Goal: Task Accomplishment & Management: Manage account settings

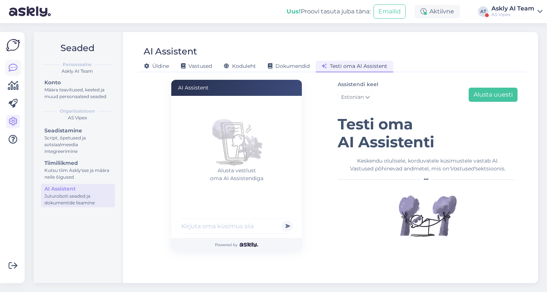
click at [13, 69] on icon at bounding box center [13, 67] width 9 height 9
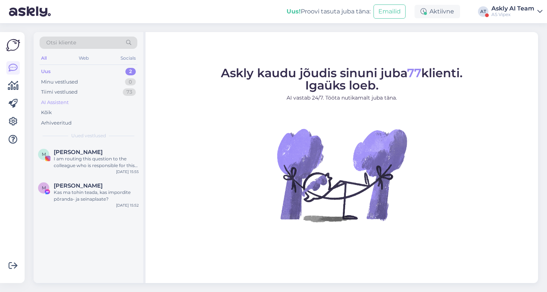
click at [55, 102] on div "AI Assistent" at bounding box center [55, 102] width 28 height 7
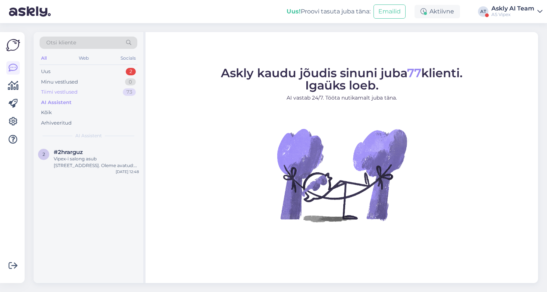
click at [67, 91] on div "Tiimi vestlused" at bounding box center [59, 91] width 37 height 7
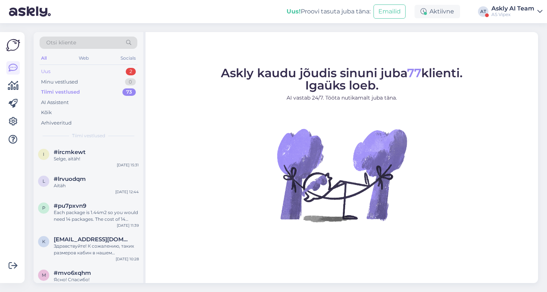
click at [83, 71] on div "Uus 2" at bounding box center [89, 71] width 98 height 10
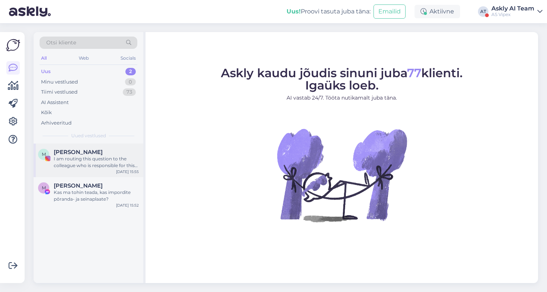
click at [109, 161] on div "I am routing this question to the colleague who is responsible for this topic. …" at bounding box center [96, 162] width 85 height 13
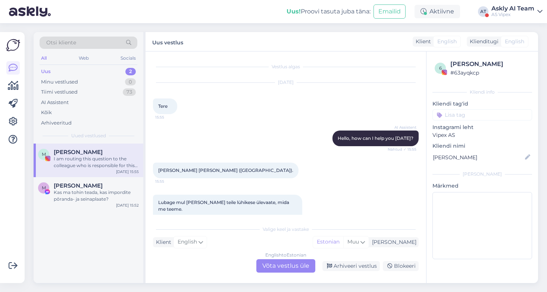
scroll to position [167, 0]
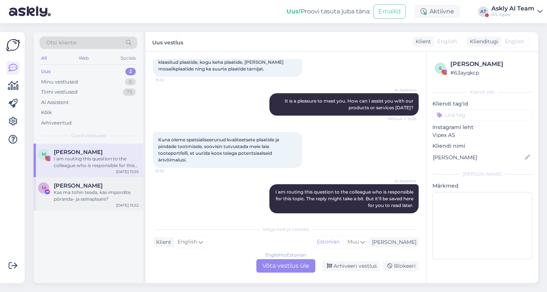
click at [86, 190] on div "Kas ma tohin teada, kas impordite põranda- ja seinaplaate?" at bounding box center [96, 195] width 85 height 13
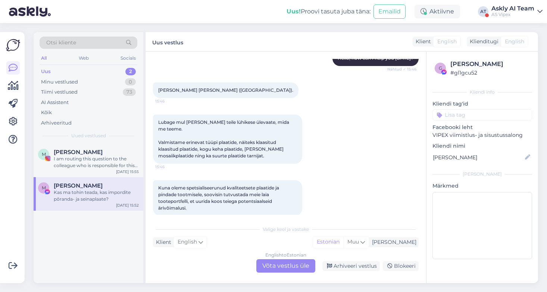
scroll to position [154, 0]
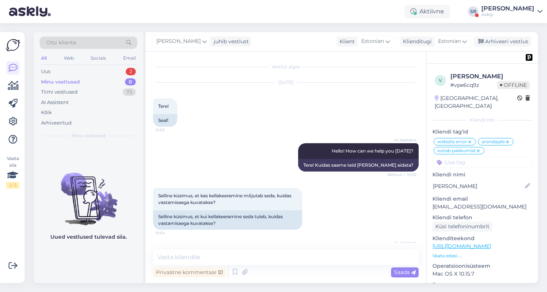
scroll to position [2604, 0]
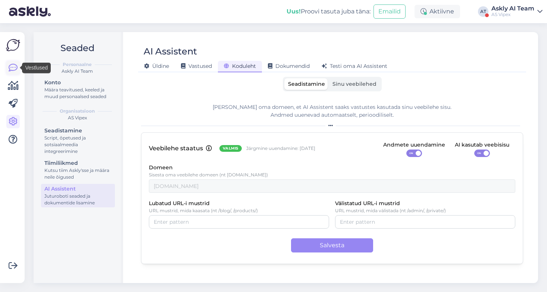
click at [9, 68] on icon at bounding box center [13, 67] width 9 height 9
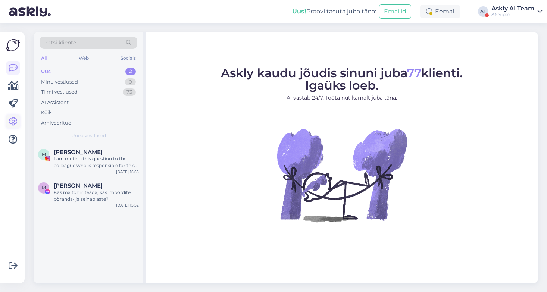
click at [11, 119] on icon at bounding box center [13, 121] width 9 height 9
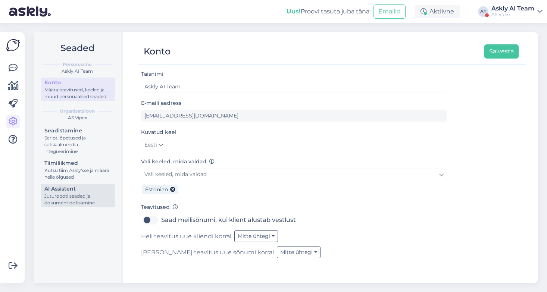
click at [54, 200] on div "Juturoboti seaded ja dokumentide lisamine" at bounding box center [77, 199] width 67 height 13
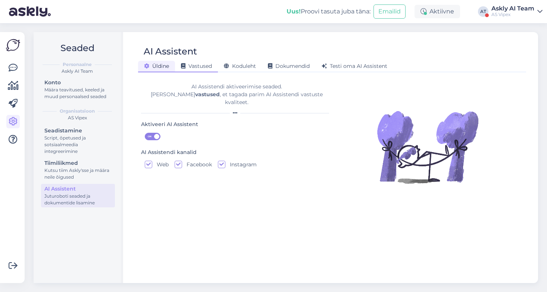
click at [204, 65] on span "Vastused" at bounding box center [196, 66] width 31 height 7
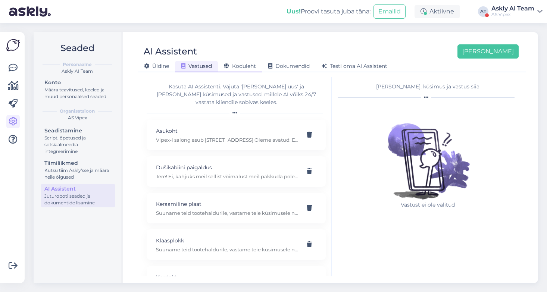
click at [250, 69] on div "Koduleht" at bounding box center [240, 67] width 44 height 12
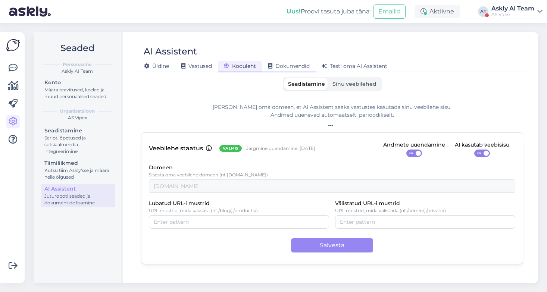
click at [296, 69] on div "Dokumendid" at bounding box center [289, 67] width 54 height 12
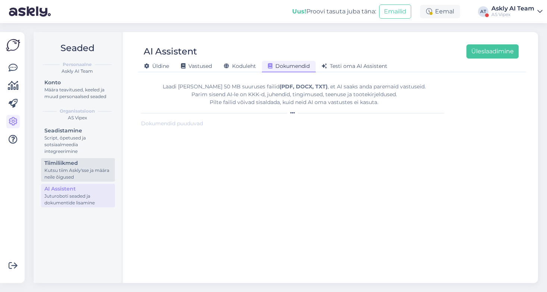
click at [57, 170] on div "Kutsu tiim Askly'sse ja määra neile õigused" at bounding box center [77, 173] width 67 height 13
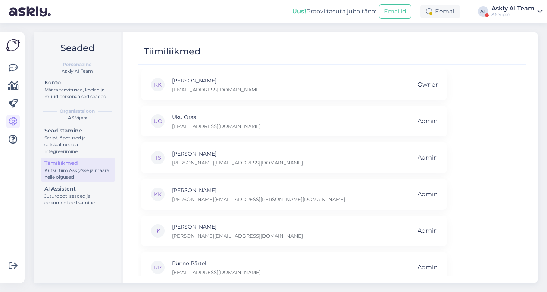
click at [502, 8] on div "Askly AI Team" at bounding box center [512, 9] width 43 height 6
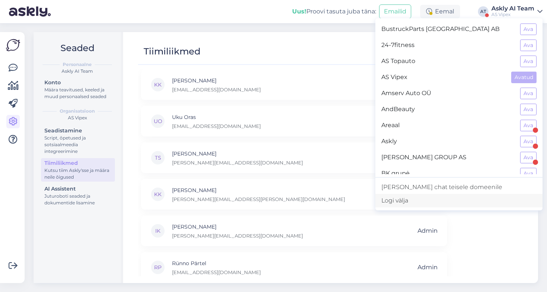
click at [438, 202] on div "Logi välja" at bounding box center [458, 200] width 167 height 13
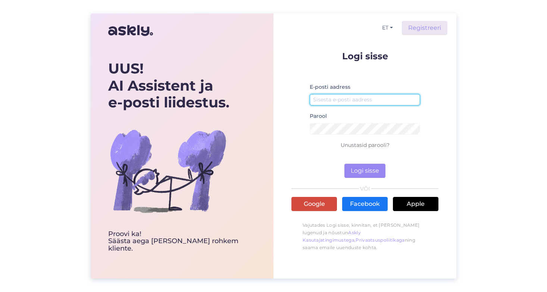
type input "[EMAIL_ADDRESS][DOMAIN_NAME]"
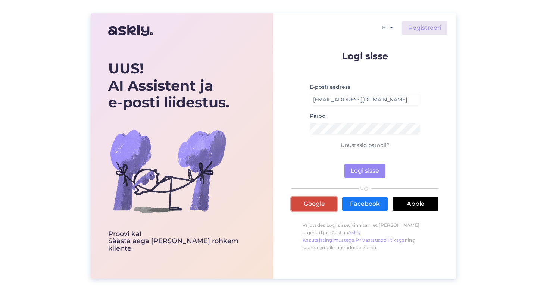
click at [307, 209] on link "Google" at bounding box center [314, 204] width 46 height 14
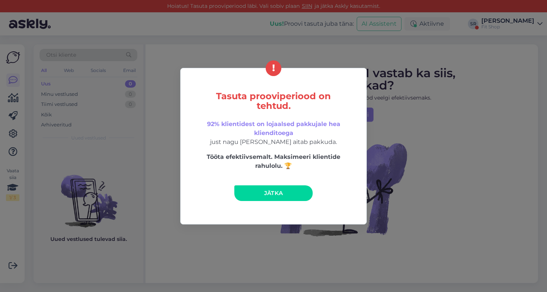
click at [264, 202] on div "Tasuta prooviperiood on tehtud. 92% klientidest on lojaalsed pakkujale hea klie…" at bounding box center [273, 146] width 187 height 157
click at [268, 190] on span "Jätka" at bounding box center [273, 193] width 19 height 7
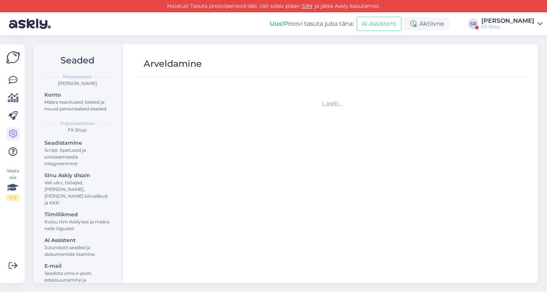
click at [502, 25] on div "Fit Shop" at bounding box center [507, 27] width 53 height 6
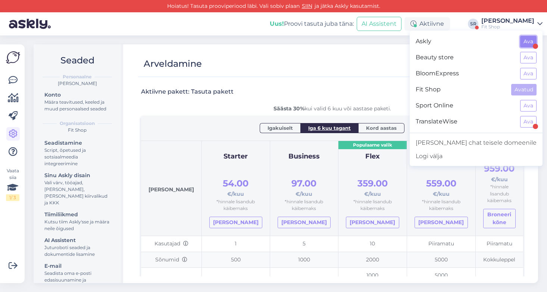
click at [522, 47] on button "Ava" at bounding box center [528, 42] width 16 height 12
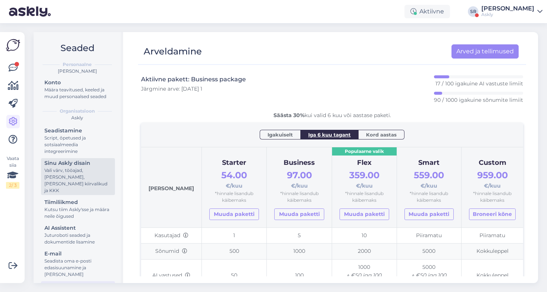
scroll to position [22, 0]
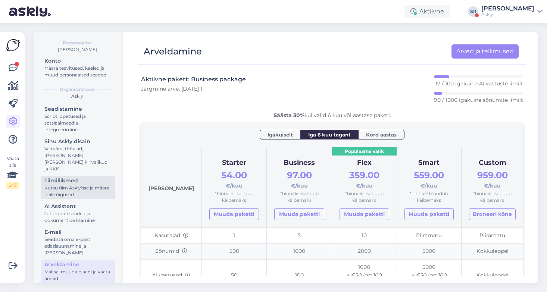
click at [61, 177] on div "Tiimiliikmed" at bounding box center [77, 181] width 67 height 8
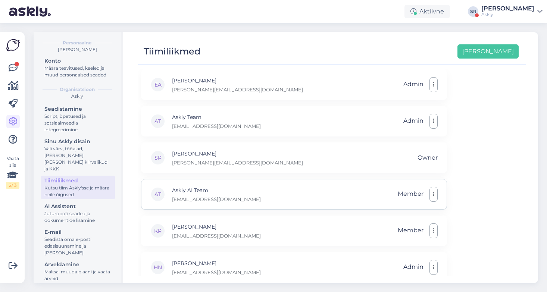
scroll to position [12, 0]
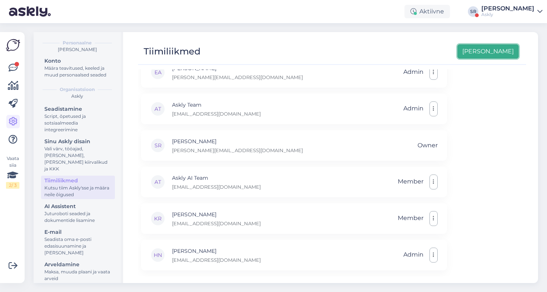
click at [501, 50] on button "[PERSON_NAME]" at bounding box center [488, 51] width 61 height 14
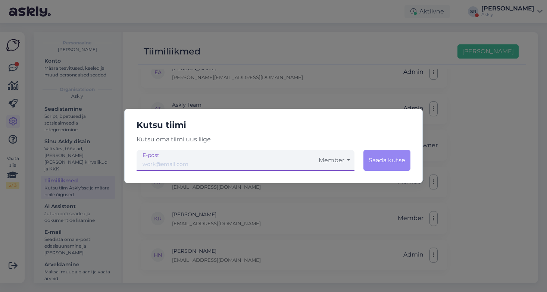
click at [189, 164] on input "email" at bounding box center [226, 160] width 178 height 21
drag, startPoint x: 158, startPoint y: 164, endPoint x: 119, endPoint y: 165, distance: 38.8
click at [119, 165] on div "Kutsu tiimi Kutsu oma tiimi uus liige [PERSON_NAME][EMAIL_ADDRESS][DOMAIN_NAME]…" at bounding box center [273, 146] width 547 height 292
type input "[EMAIL_ADDRESS][DOMAIN_NAME]"
click at [390, 159] on button "Saada kutse" at bounding box center [386, 160] width 47 height 21
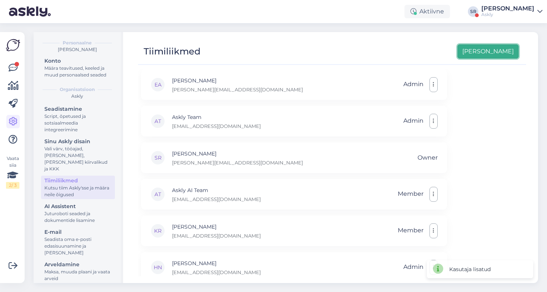
scroll to position [49, 0]
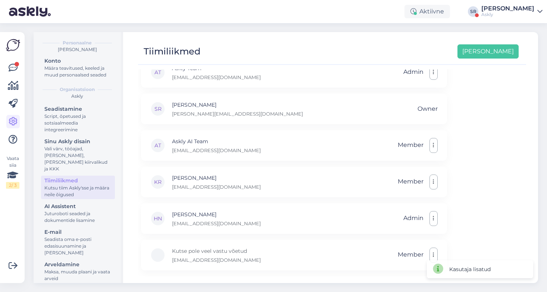
click at [432, 256] on div "Kasutaja lisatud" at bounding box center [479, 269] width 115 height 27
click at [434, 256] on icon "button" at bounding box center [433, 255] width 1 height 6
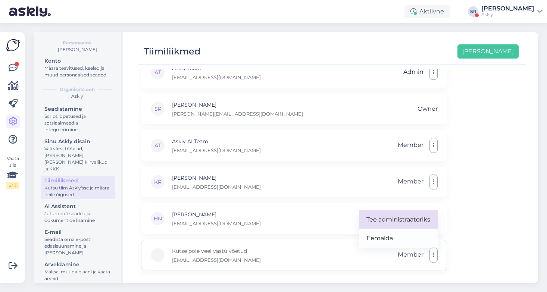
click at [416, 222] on link "Tee administraatoriks" at bounding box center [398, 219] width 79 height 19
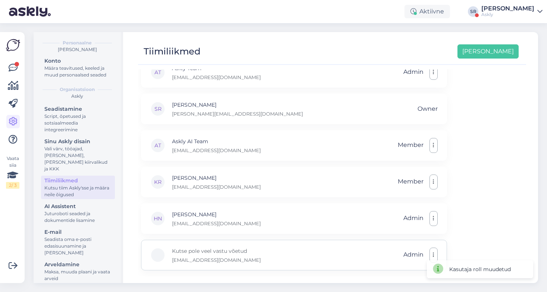
click at [517, 229] on div "EA [PERSON_NAME] [PERSON_NAME][EMAIL_ADDRESS][DOMAIN_NAME] Admin AT Askly Team …" at bounding box center [332, 172] width 388 height 207
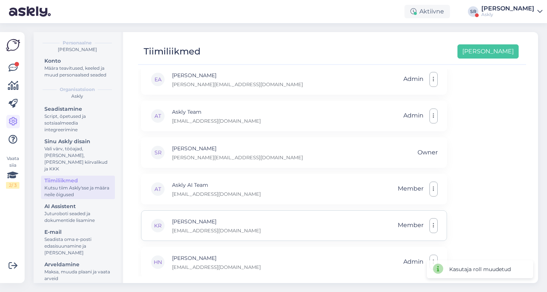
scroll to position [0, 0]
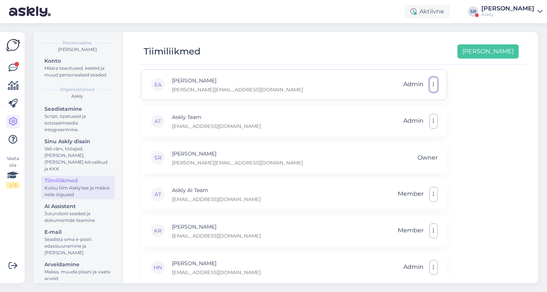
click at [435, 86] on button "button" at bounding box center [434, 84] width 8 height 15
click at [484, 127] on div "EA [PERSON_NAME] [PERSON_NAME][EMAIL_ADDRESS][DOMAIN_NAME] Admin Tee tavaliikme…" at bounding box center [332, 172] width 388 height 207
click at [470, 92] on div "EA [PERSON_NAME] [PERSON_NAME][EMAIL_ADDRESS][DOMAIN_NAME] Admin Tee tavaliikme…" at bounding box center [332, 172] width 388 height 207
